Goal: Find specific page/section: Find specific page/section

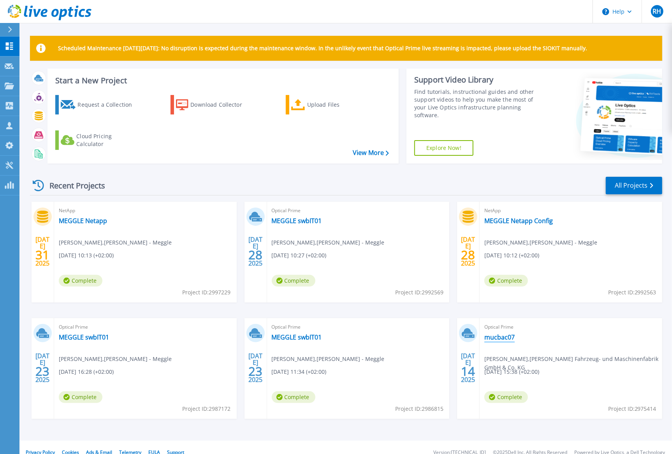
click at [494, 339] on link "mucbac07" at bounding box center [500, 338] width 30 height 8
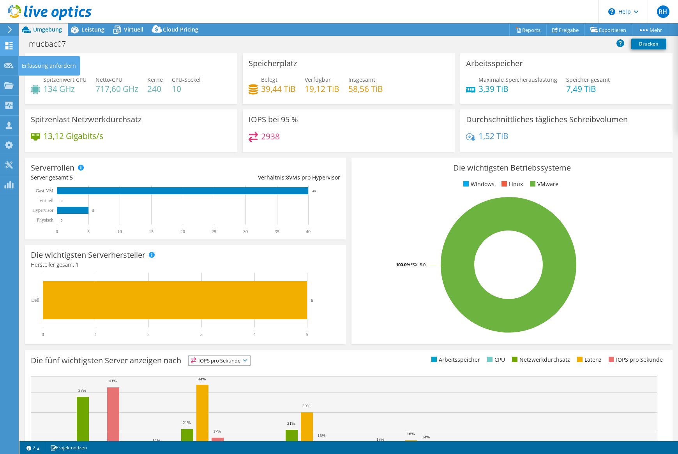
select select "EUFrankfurt"
select select "USD"
click at [9, 44] on icon at bounding box center [8, 45] width 9 height 7
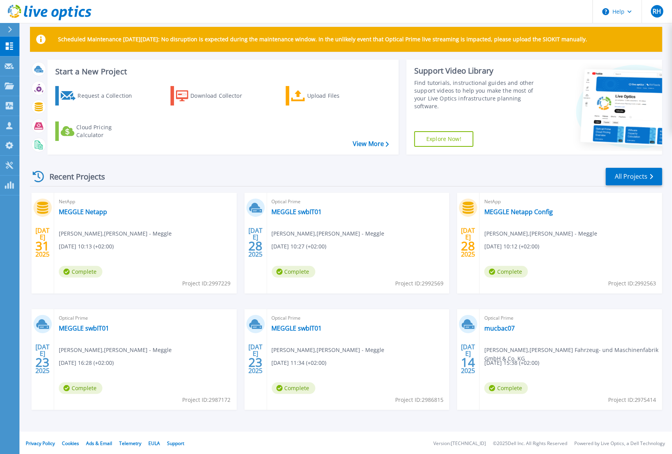
scroll to position [10, 0]
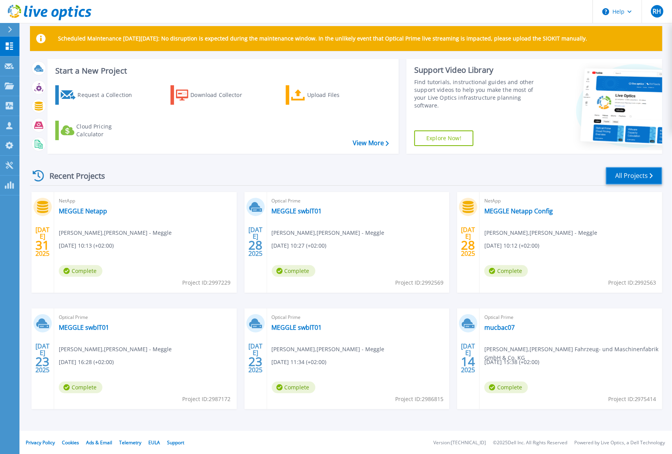
click at [630, 171] on link "All Projects" at bounding box center [634, 176] width 56 height 18
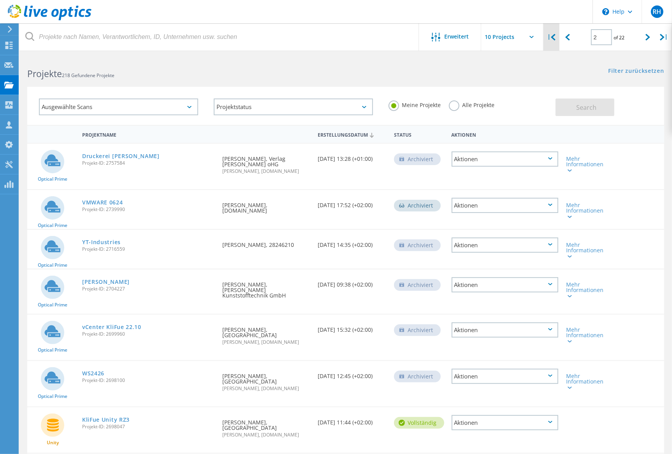
click at [557, 37] on div "|" at bounding box center [552, 37] width 16 height 28
type input "1"
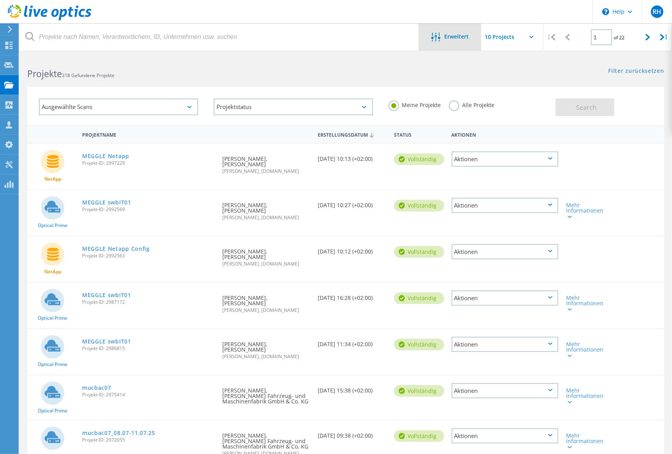
click at [450, 40] on div "Erweitert" at bounding box center [450, 38] width 62 height 10
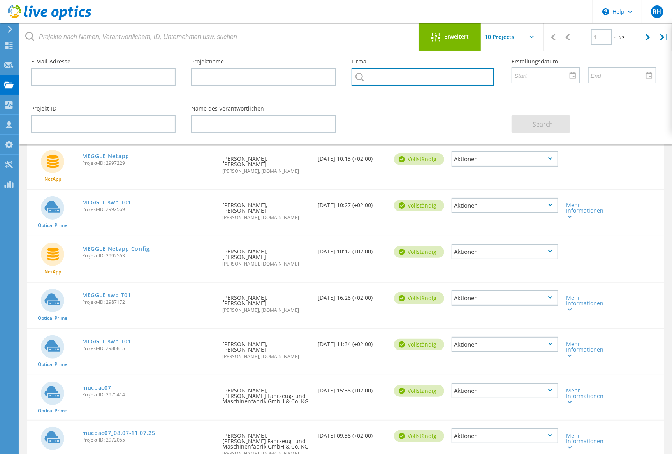
click at [382, 78] on input "text" at bounding box center [423, 77] width 143 height 18
type input "meiller"
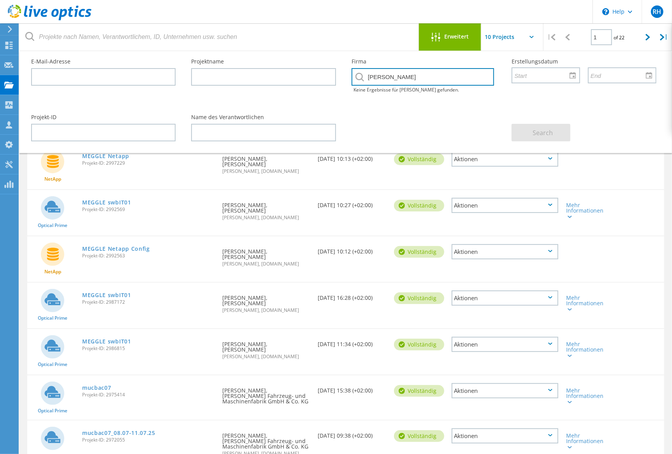
drag, startPoint x: 389, startPoint y: 78, endPoint x: 339, endPoint y: 79, distance: 50.3
click at [339, 79] on div "E-Mail-Adresse Projektname Firma meiller Keine Ergebnisse für meiller gefunden.…" at bounding box center [343, 79] width 641 height 56
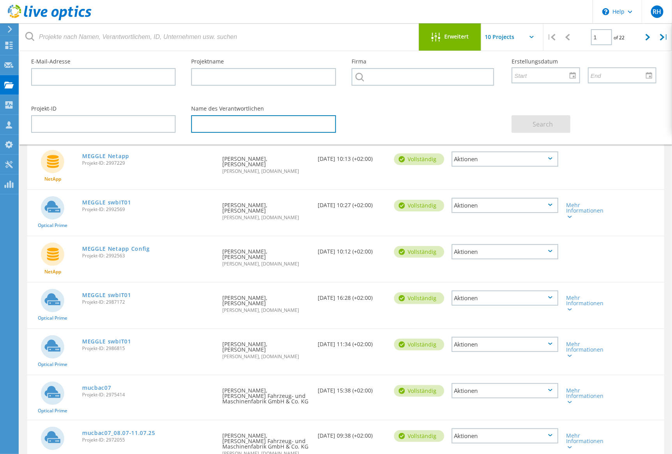
click at [243, 122] on input "text" at bounding box center [263, 124] width 145 height 18
type input "Lind"
